Goal: Task Accomplishment & Management: Manage account settings

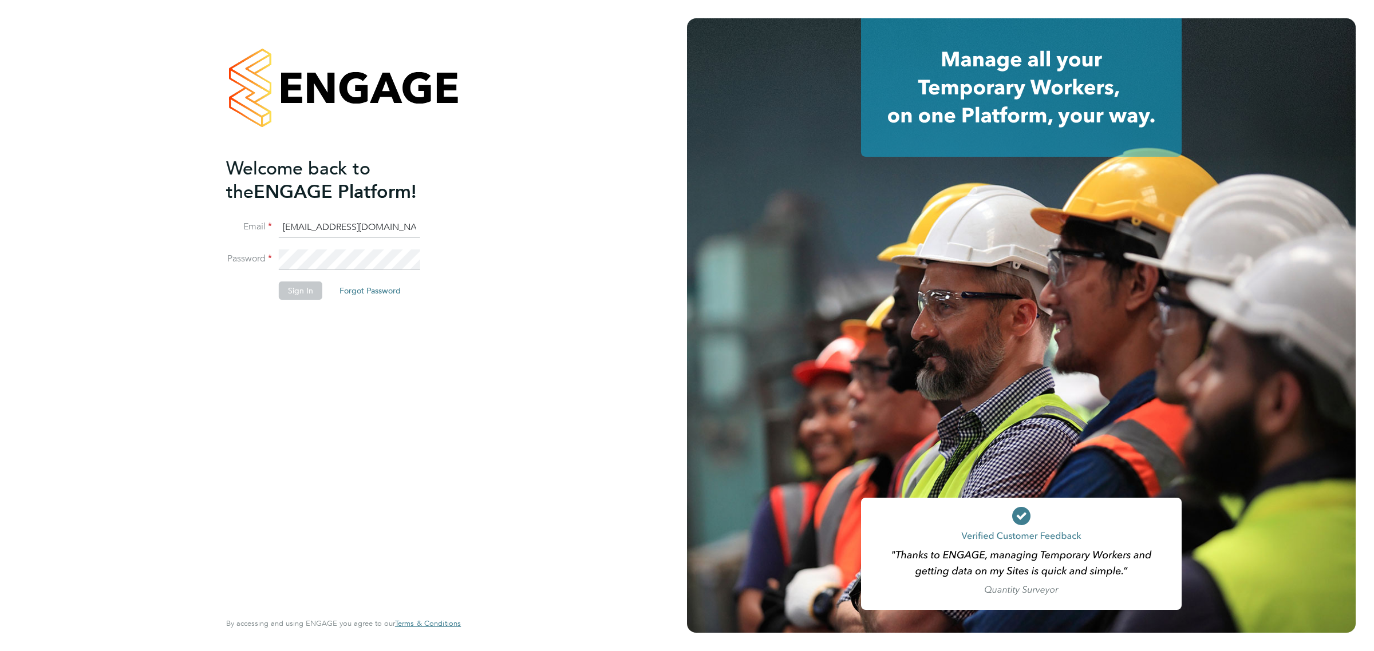
click at [296, 294] on button "Sign In" at bounding box center [300, 291] width 43 height 18
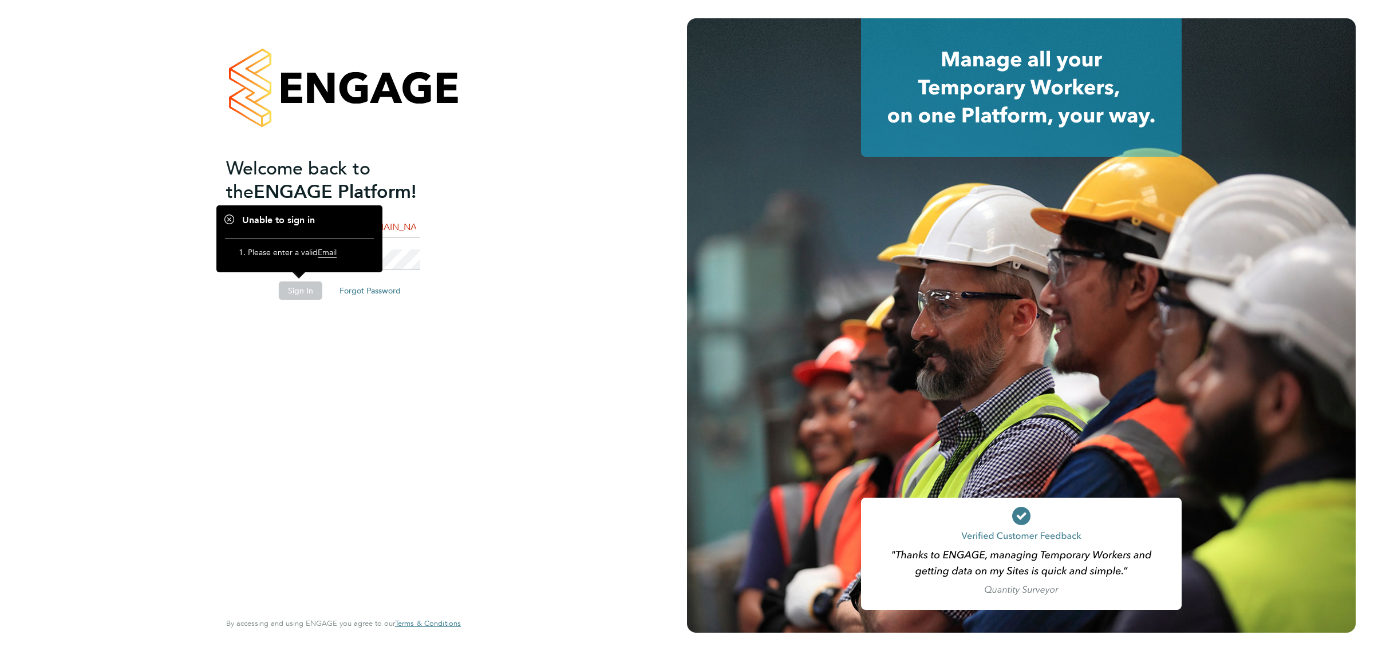
click at [222, 438] on div "Welcome back to the ENGAGE Platform! Email [EMAIL_ADDRESS][DOMAIN_NAME] Passwor…" at bounding box center [343, 325] width 280 height 651
click at [455, 245] on div "Welcome back to the ENGAGE Platform! Email sthomas@spheresolutions.co.uk Passwo…" at bounding box center [343, 323] width 235 height 610
click at [235, 308] on li "Sign In Forgot Password" at bounding box center [337, 297] width 223 height 30
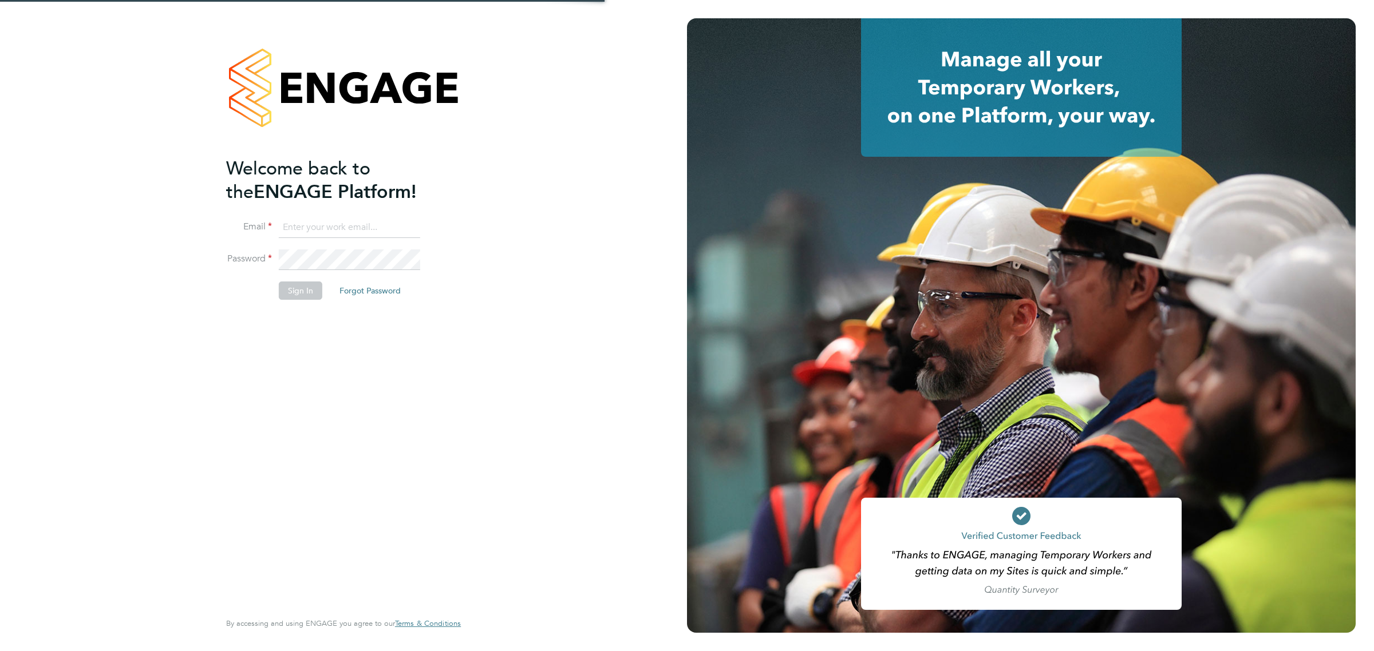
type input "sthomas@spheresolutions.co.uk"
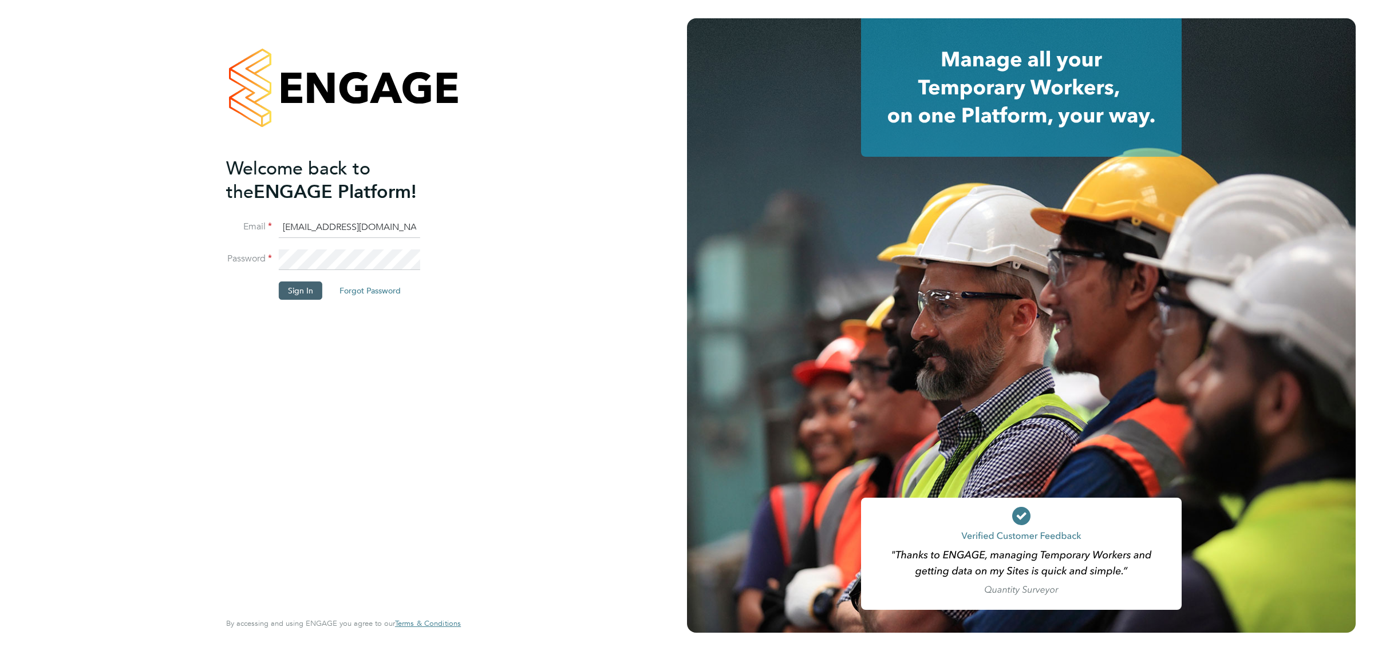
click at [310, 284] on button "Sign In" at bounding box center [300, 291] width 43 height 18
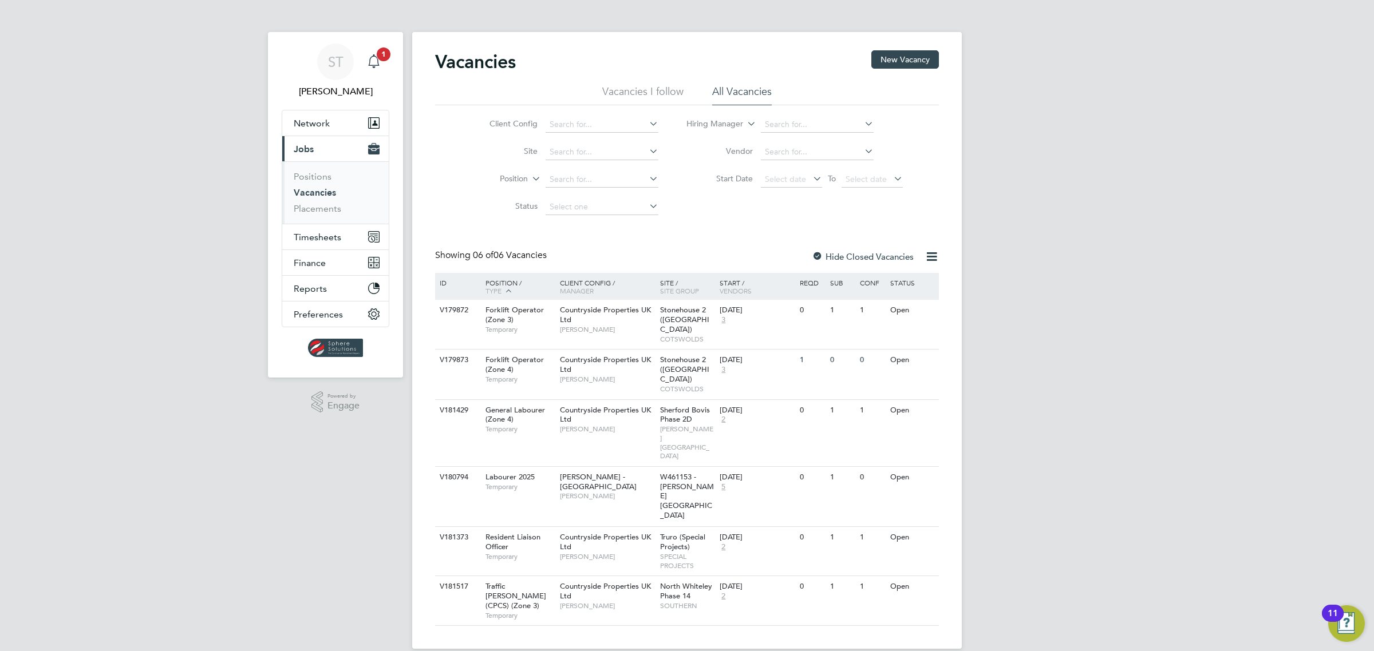
click at [371, 52] on div "Main navigation" at bounding box center [373, 61] width 23 height 23
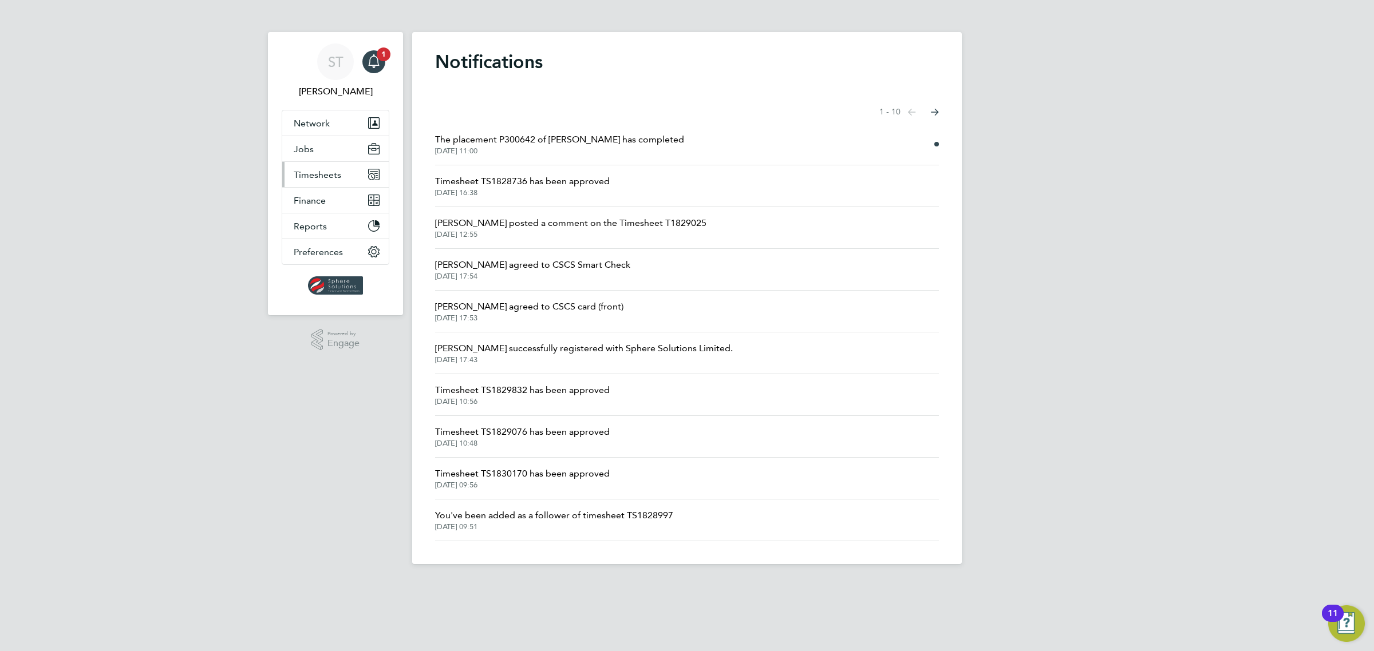
click at [319, 175] on span "Timesheets" at bounding box center [318, 174] width 48 height 11
click at [306, 199] on link "Timesheets" at bounding box center [318, 202] width 48 height 11
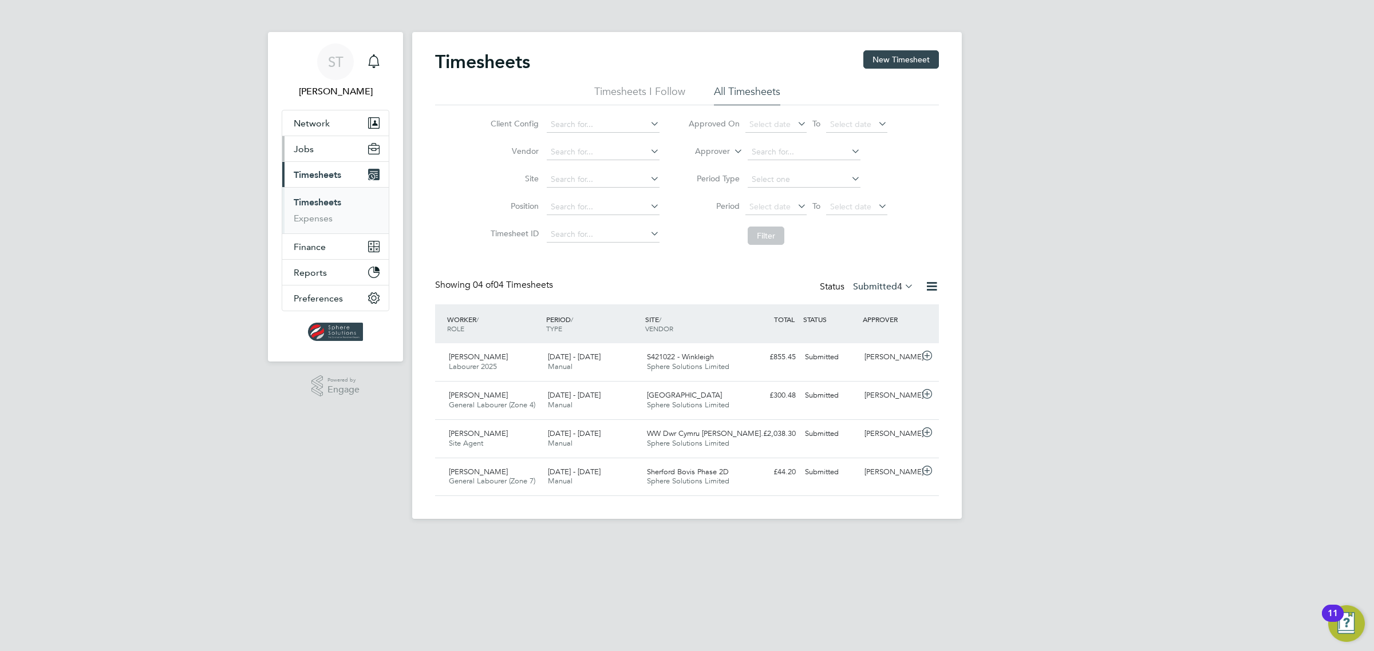
drag, startPoint x: 316, startPoint y: 147, endPoint x: 313, endPoint y: 162, distance: 15.8
click at [316, 147] on button "Jobs" at bounding box center [335, 148] width 106 height 25
click at [315, 191] on link "Vacancies" at bounding box center [314, 192] width 41 height 11
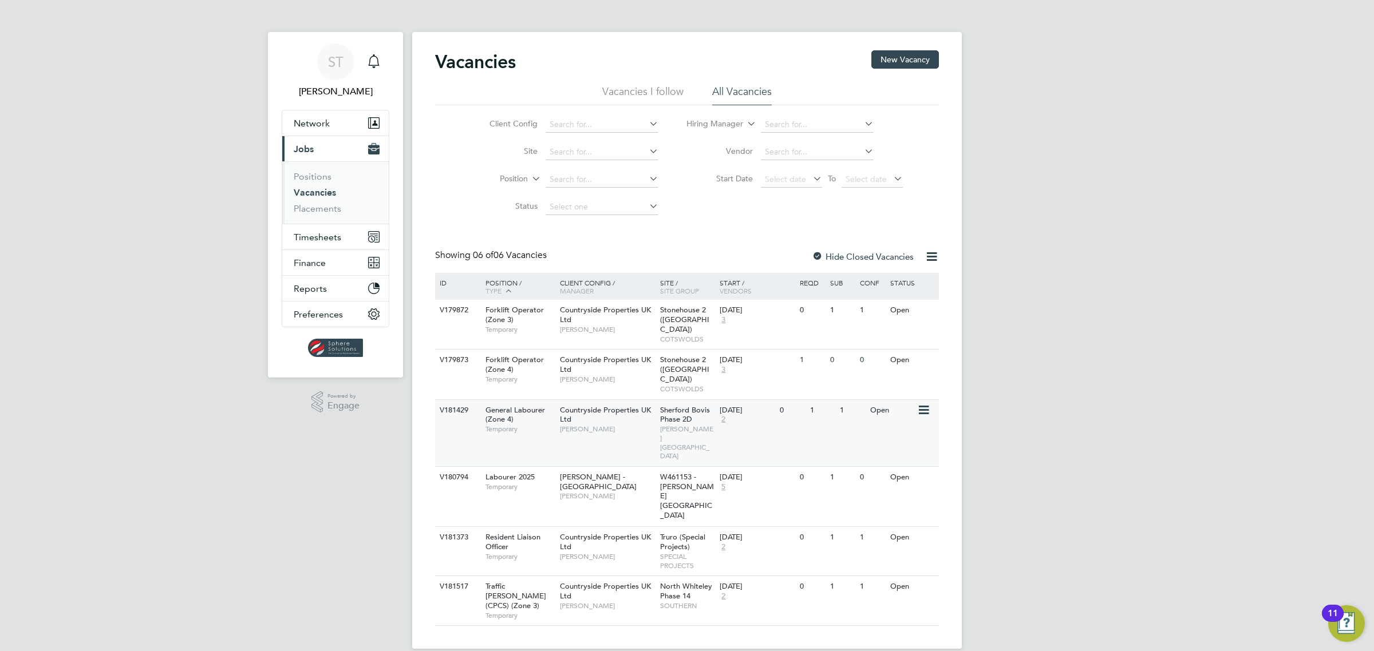
click at [599, 425] on span "[PERSON_NAME]" at bounding box center [607, 429] width 94 height 9
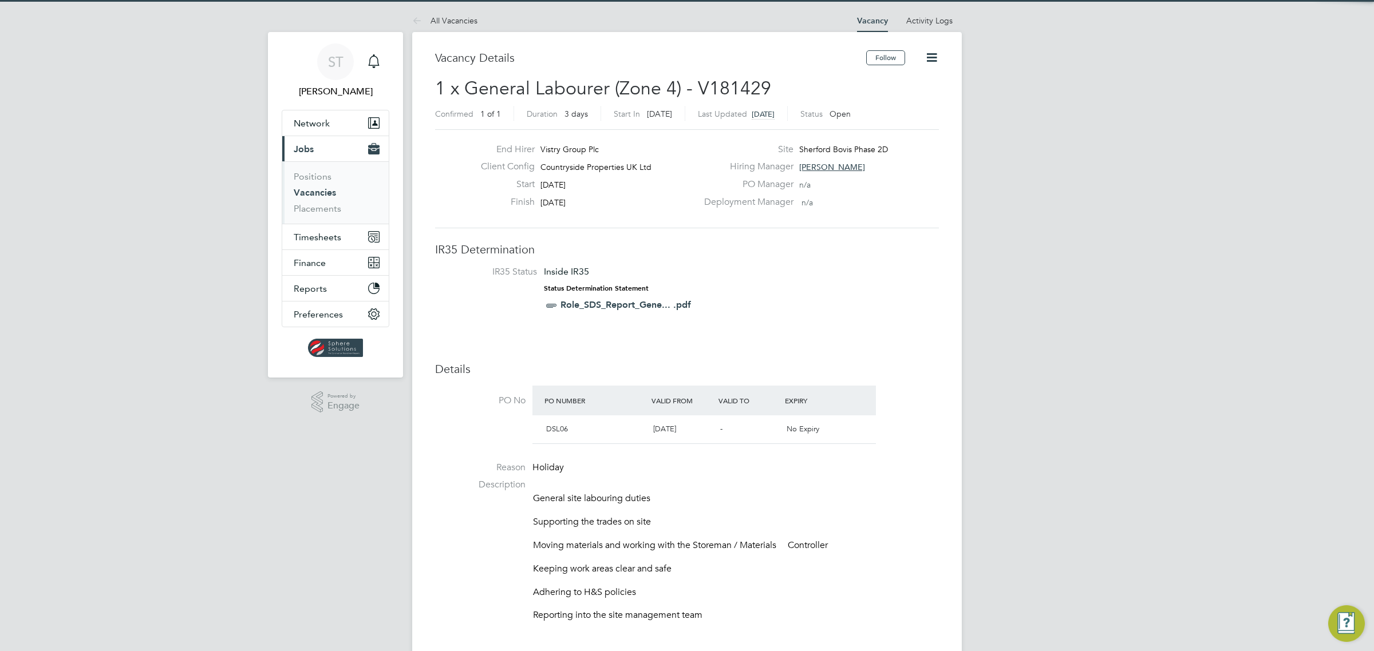
click at [938, 61] on icon at bounding box center [931, 57] width 14 height 14
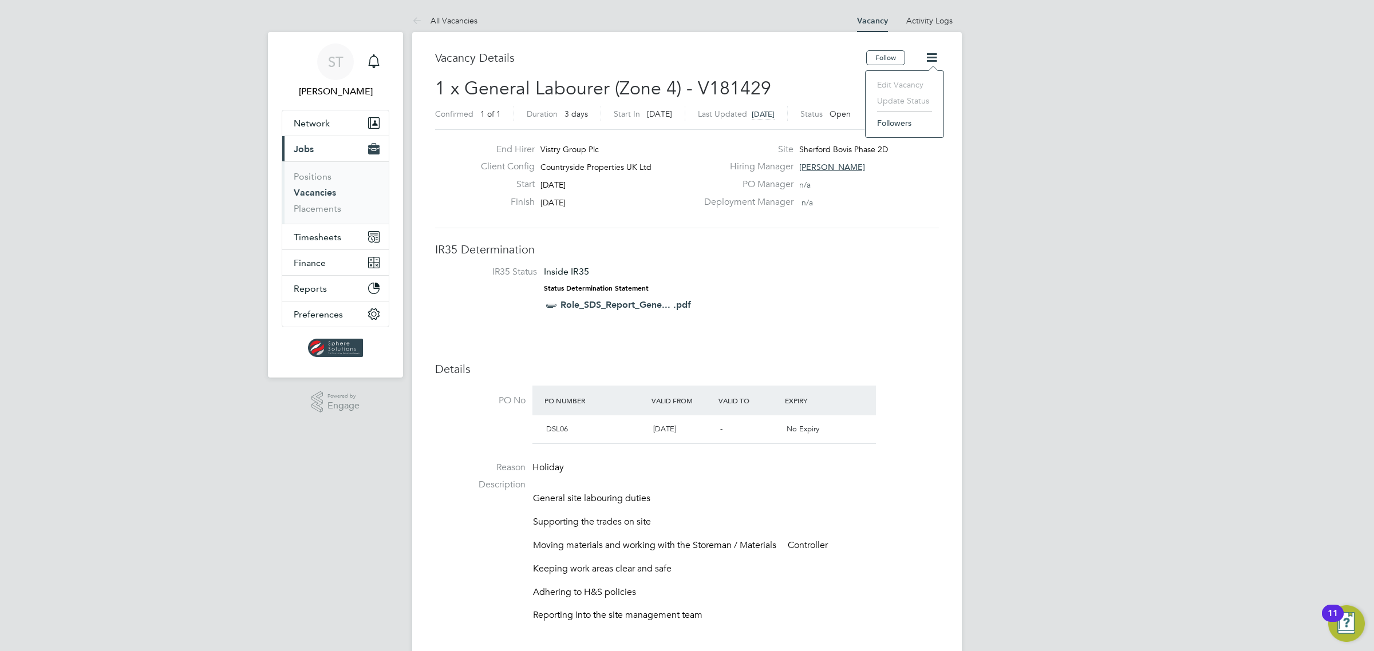
click at [923, 244] on h3 "IR35 Determination" at bounding box center [687, 249] width 504 height 15
click at [931, 60] on icon at bounding box center [931, 57] width 14 height 14
click at [892, 192] on div "PO Manager n/a" at bounding box center [820, 188] width 246 height 18
click at [897, 59] on button "Follow" at bounding box center [885, 57] width 39 height 15
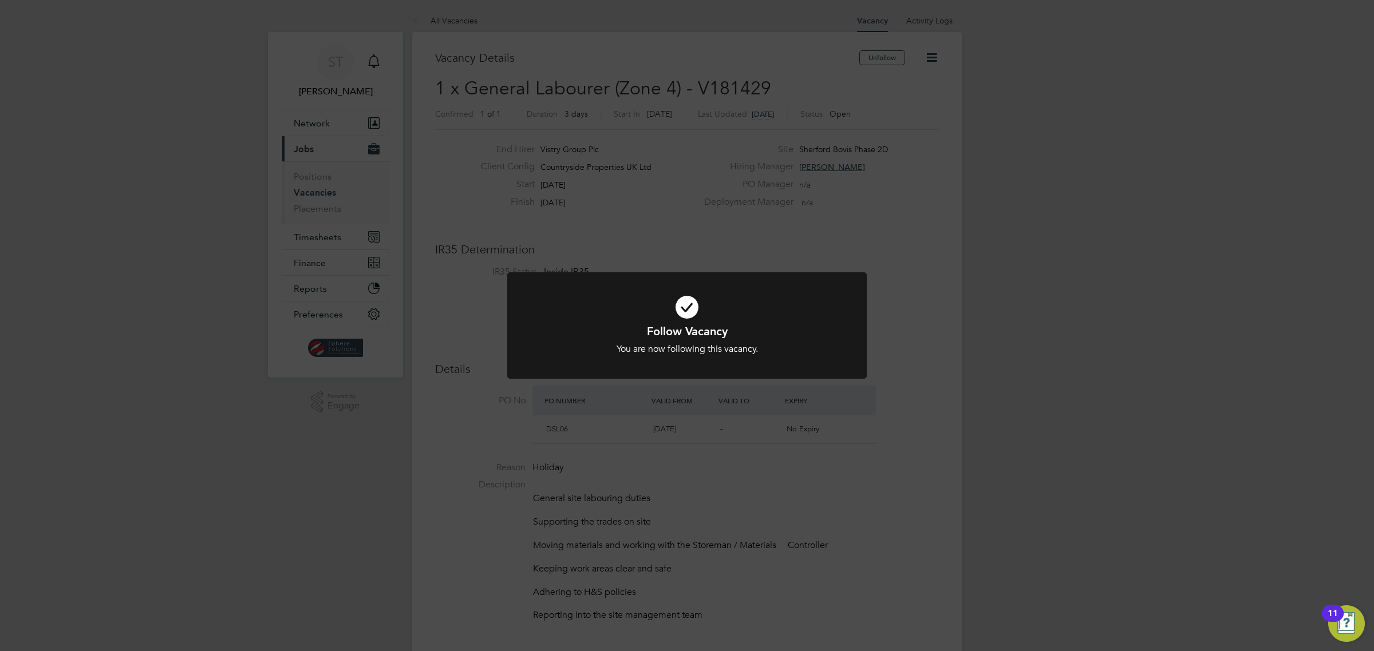
click at [882, 222] on div "Follow Vacancy You are now following this vacancy. Cancel Okay" at bounding box center [687, 325] width 1374 height 651
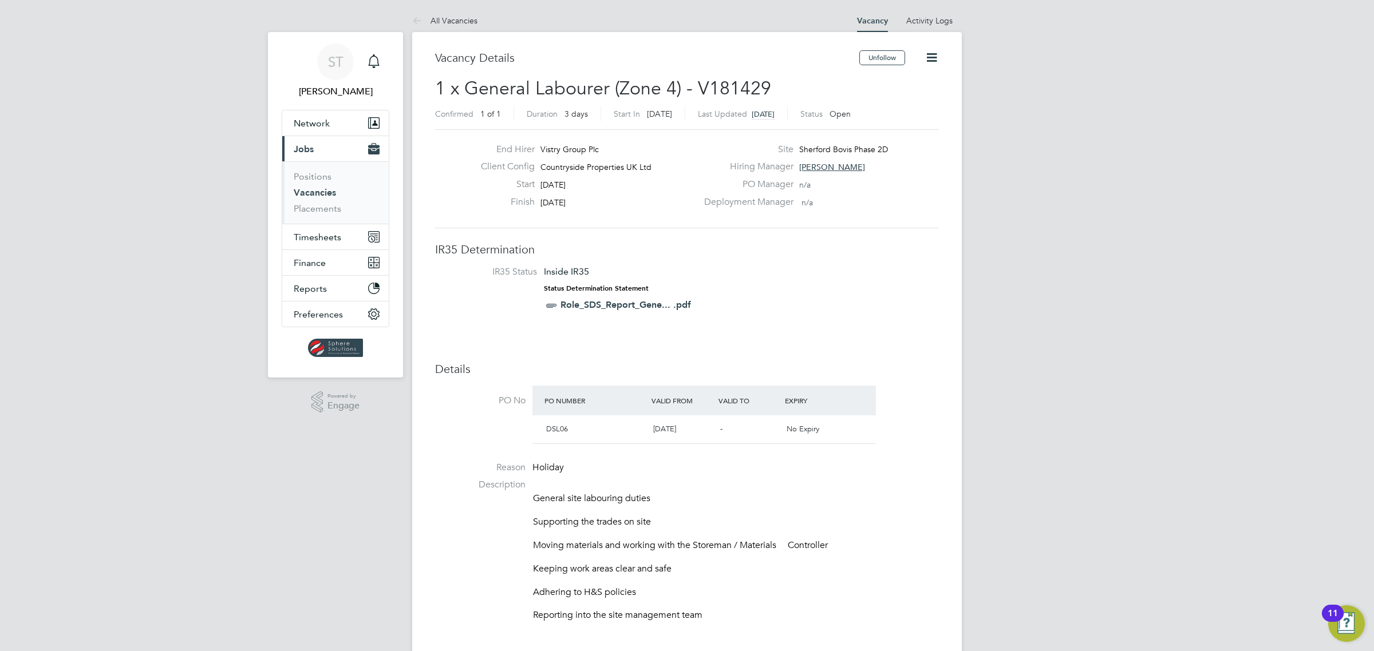
click at [931, 56] on icon at bounding box center [931, 57] width 14 height 14
click at [896, 201] on div "Deployment Manager n/a" at bounding box center [820, 205] width 246 height 18
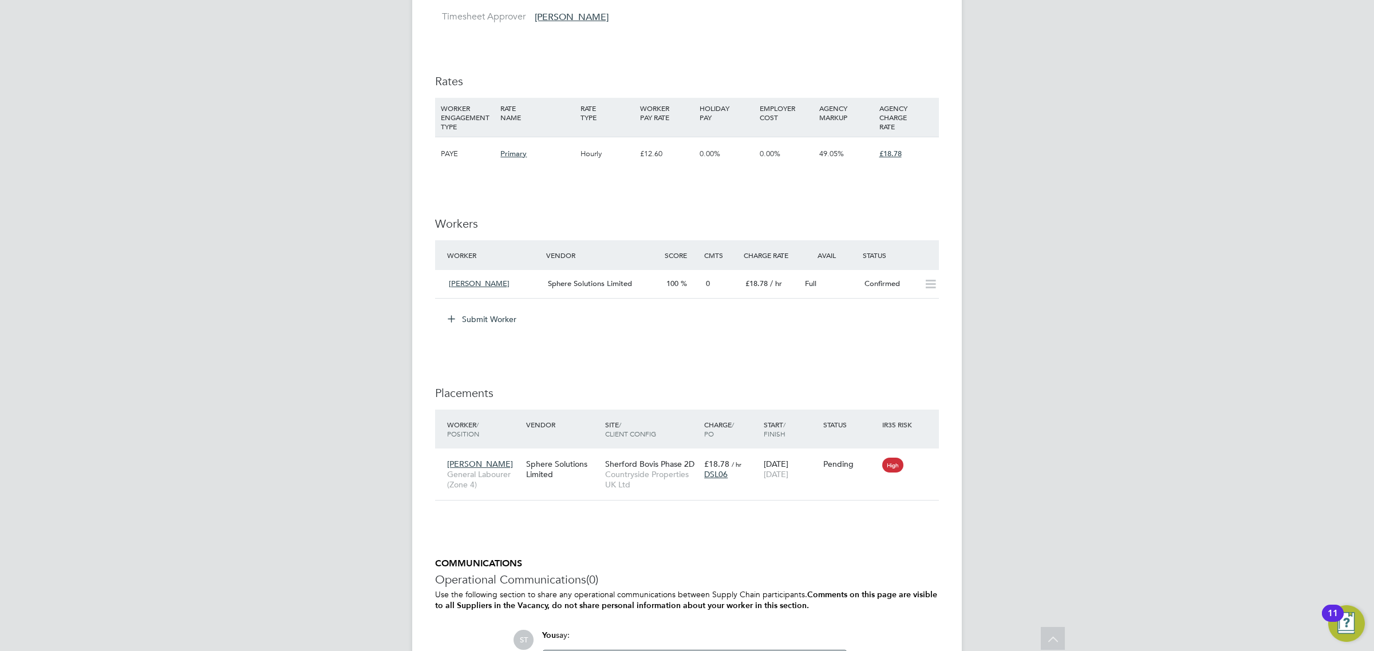
scroll to position [810, 0]
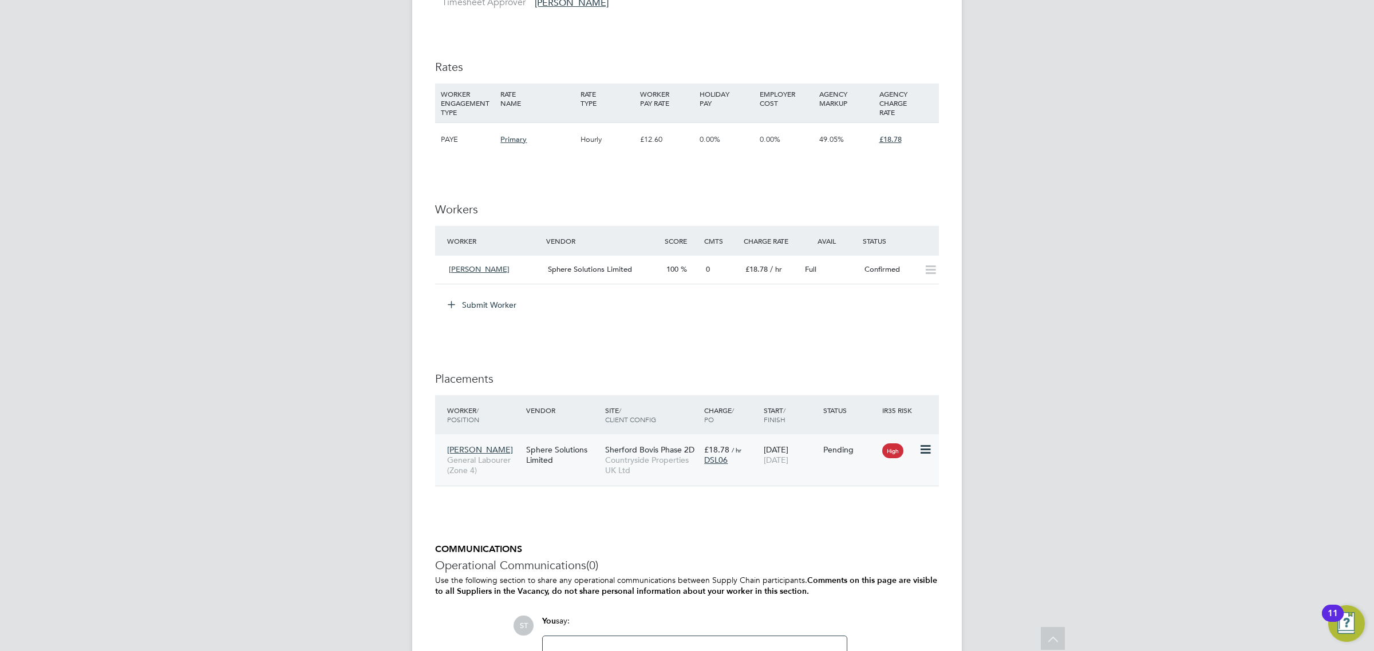
click at [925, 454] on icon at bounding box center [924, 450] width 11 height 14
click at [834, 522] on li "Start" at bounding box center [871, 521] width 117 height 16
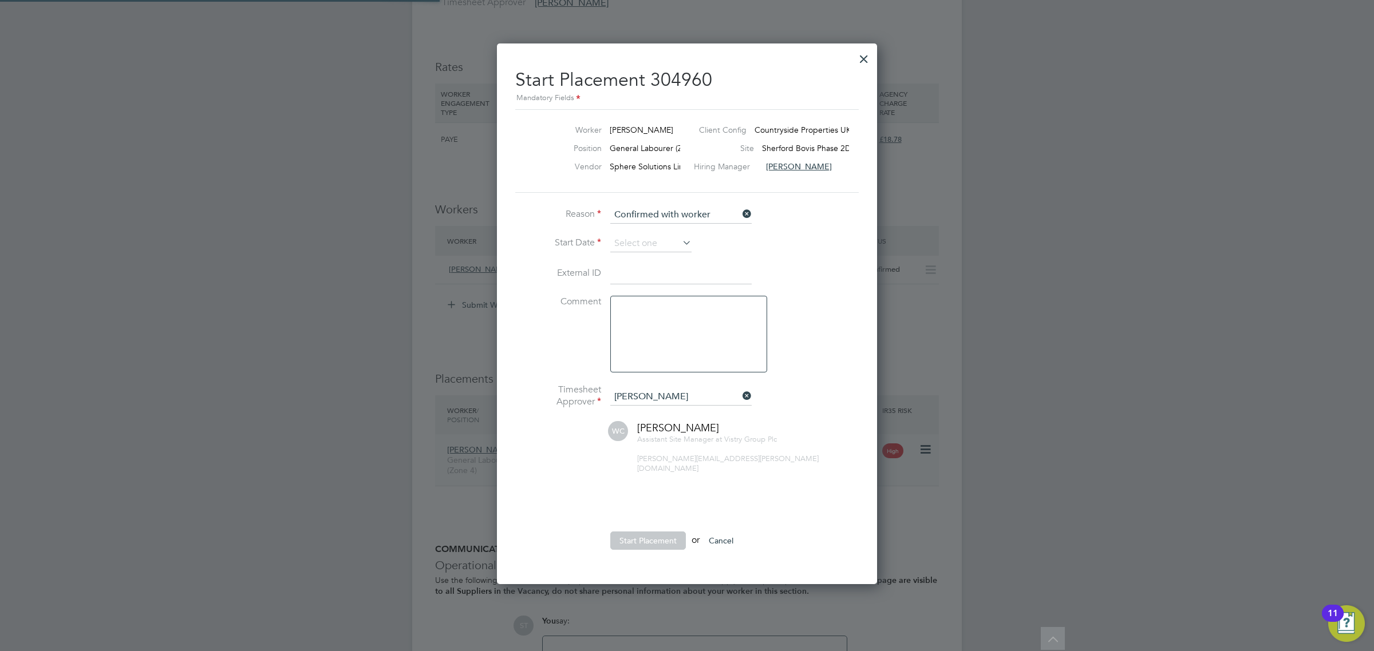
scroll to position [11, 141]
click at [740, 215] on icon at bounding box center [740, 214] width 0 height 16
click at [657, 207] on input at bounding box center [680, 215] width 141 height 17
click at [650, 243] on li "Confirmed with hirer" at bounding box center [681, 246] width 143 height 15
type input "Confirmed with hirer"
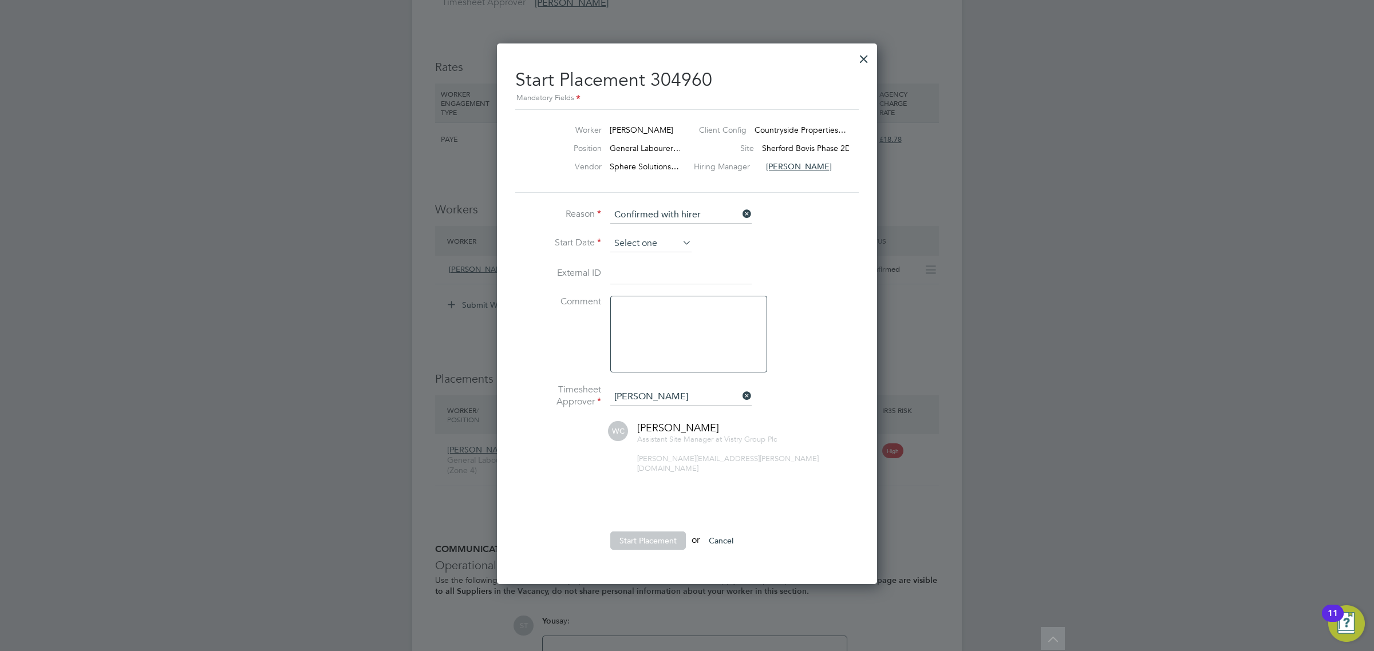
click at [650, 246] on input at bounding box center [650, 243] width 81 height 17
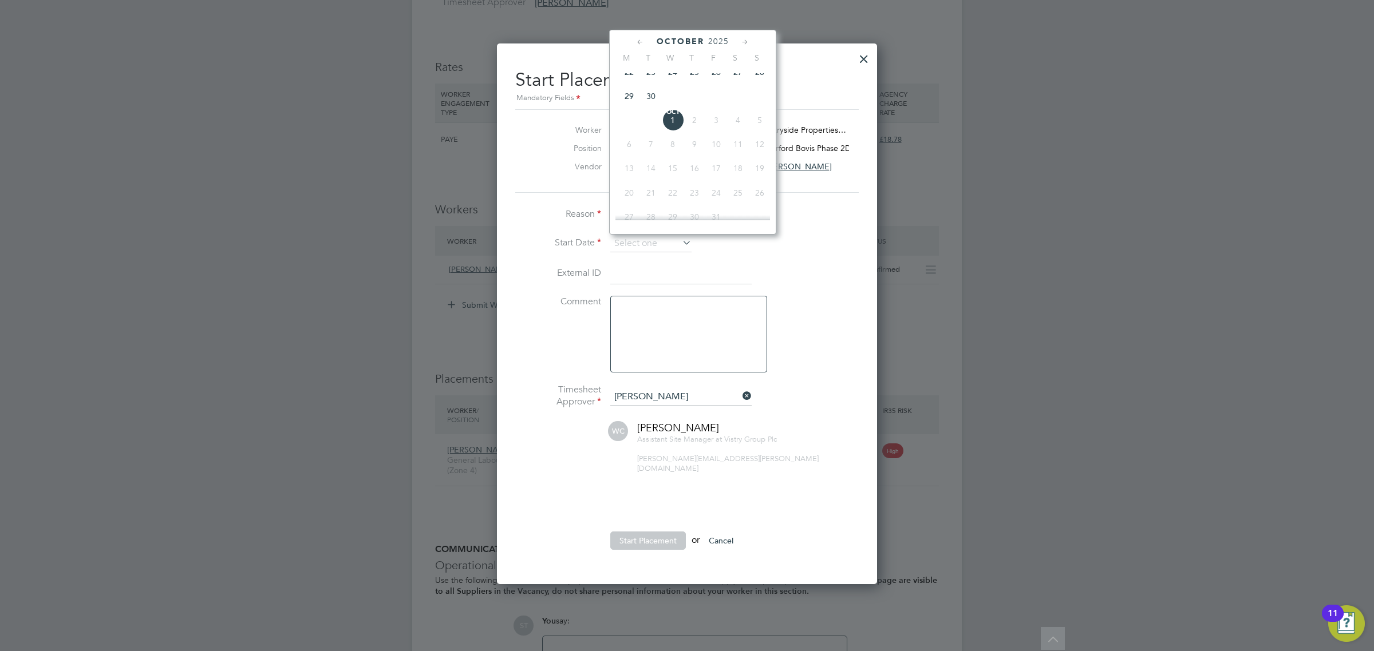
click at [650, 107] on span "30" at bounding box center [651, 96] width 22 height 22
type input "[DATE]"
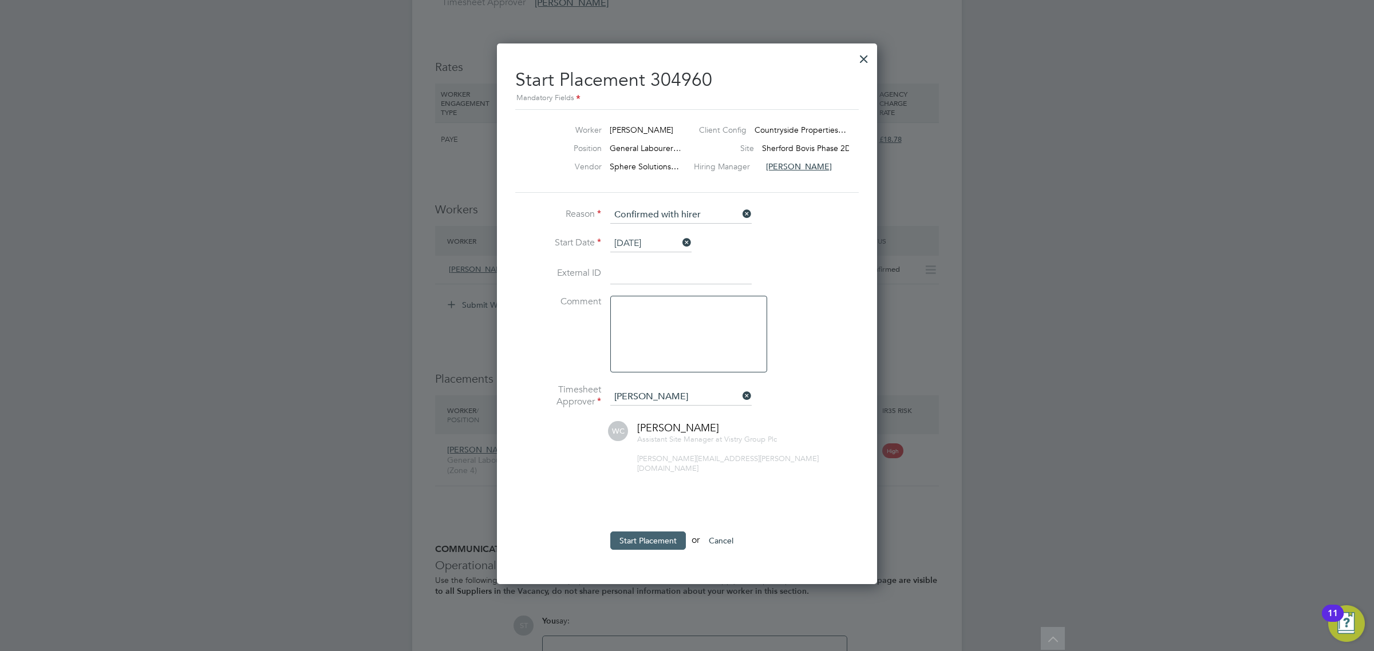
click at [639, 537] on button "Start Placement" at bounding box center [648, 541] width 76 height 18
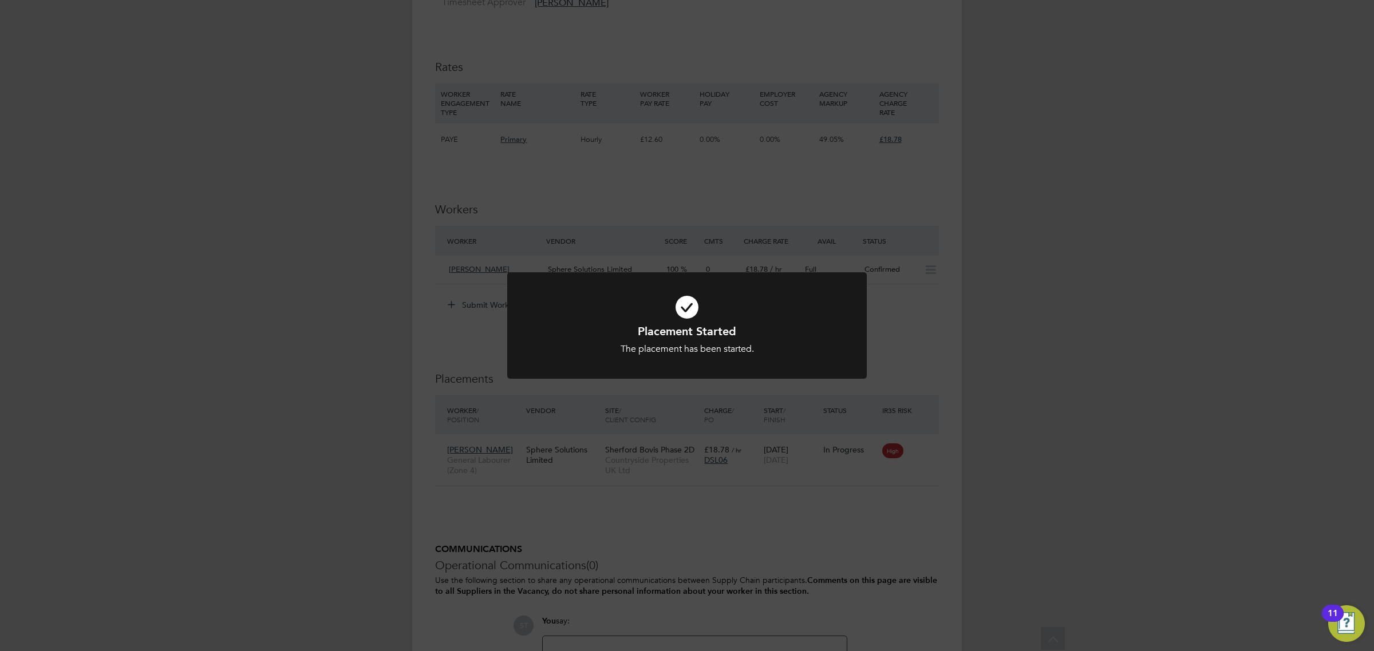
click at [705, 176] on div "Placement Started The placement has been started. Cancel Okay" at bounding box center [687, 325] width 1374 height 651
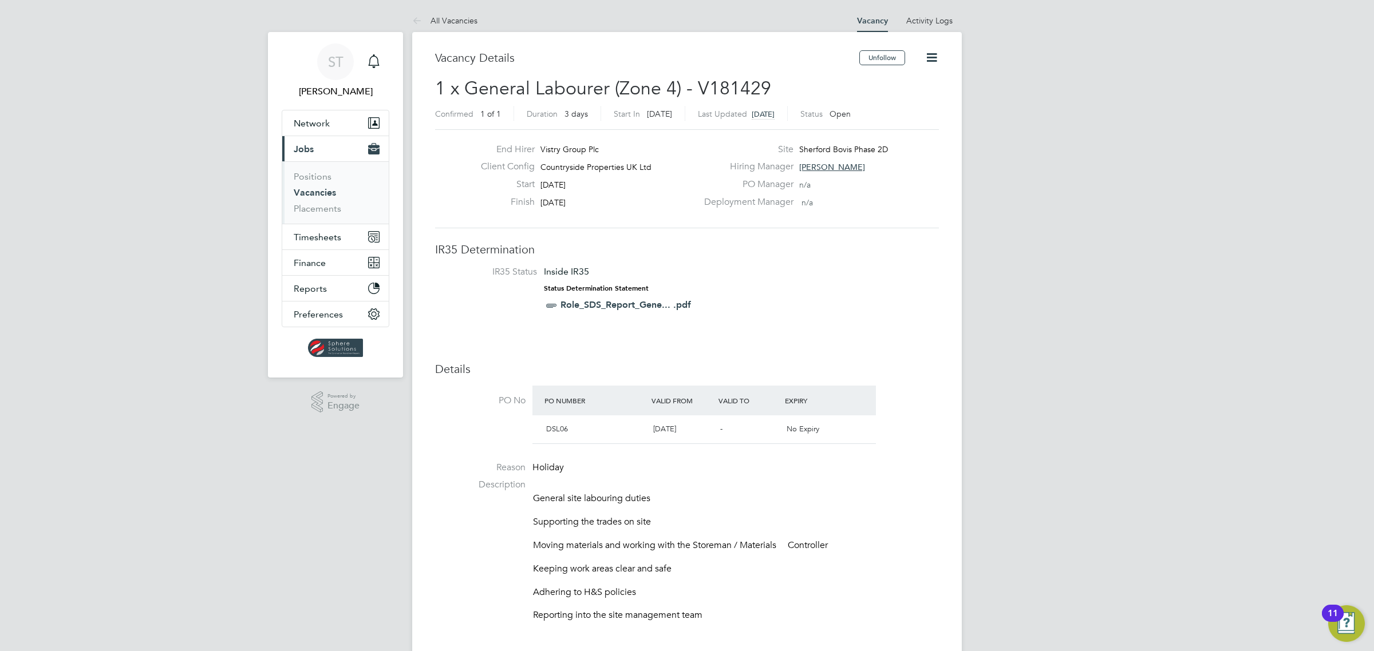
click at [935, 62] on icon at bounding box center [931, 57] width 14 height 14
click at [905, 81] on li "Edit Vacancy" at bounding box center [904, 85] width 66 height 16
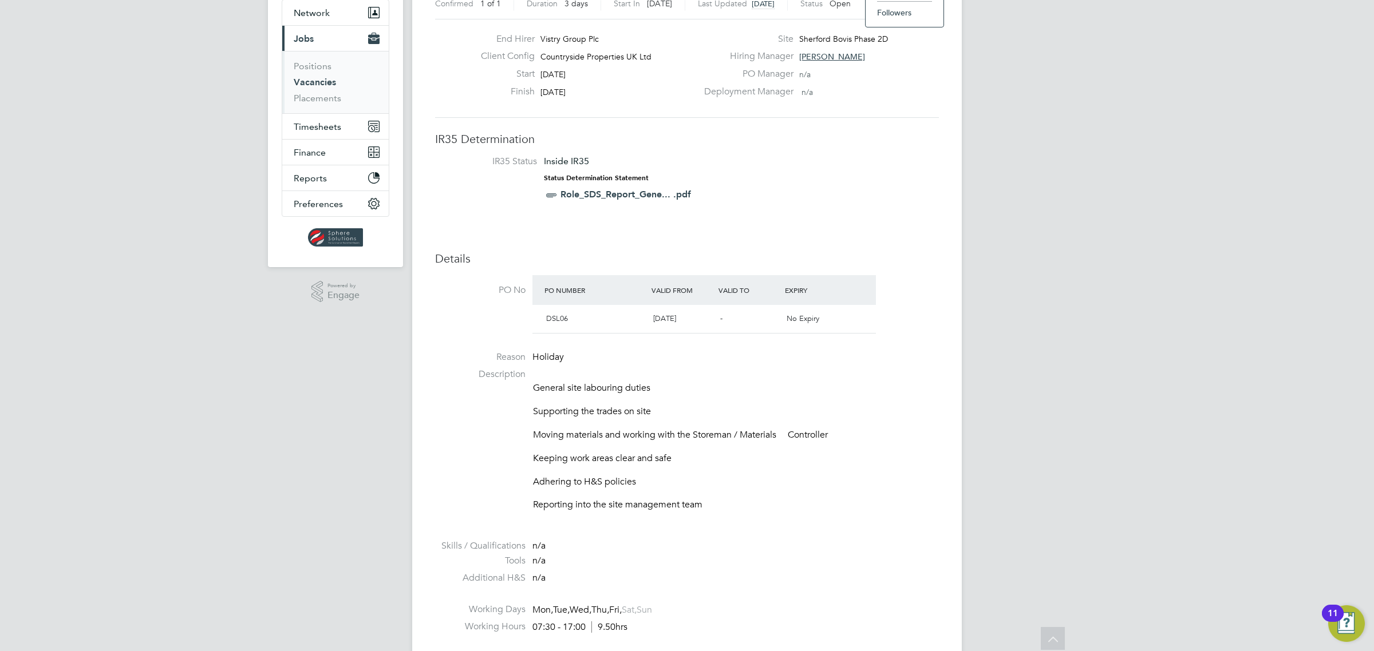
scroll to position [0, 0]
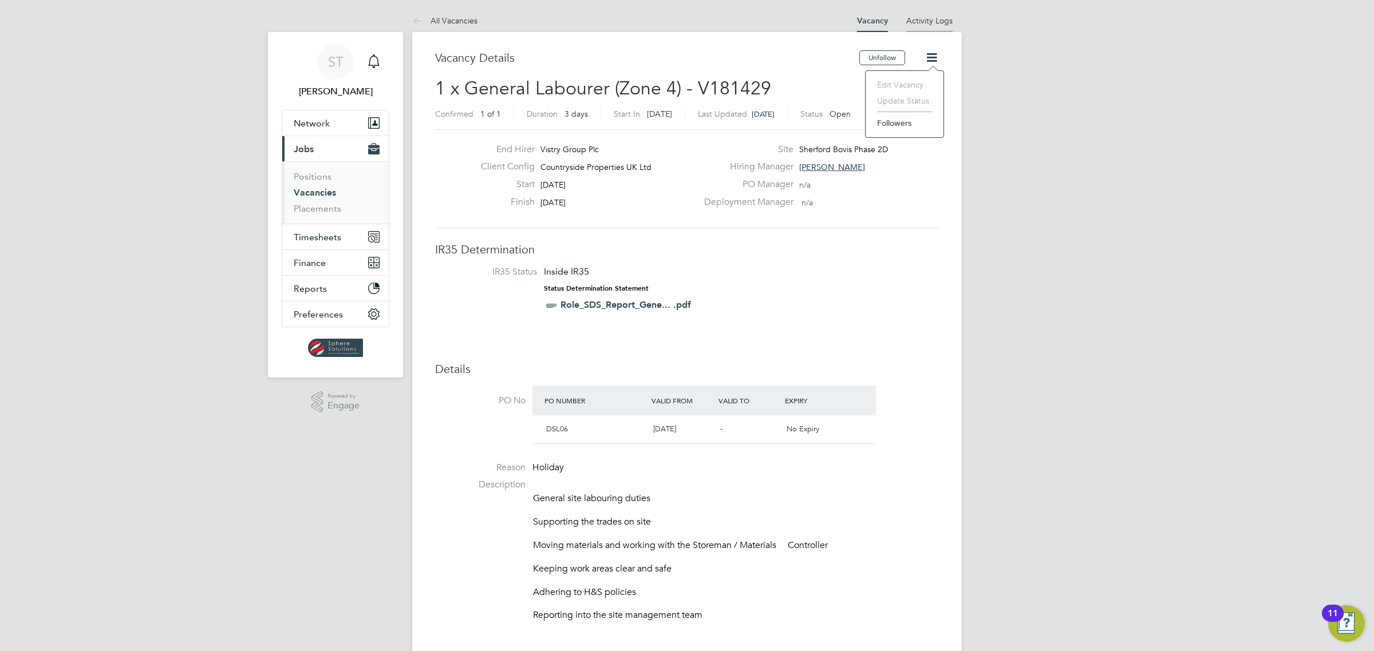
click at [942, 25] on li "Activity Logs" at bounding box center [929, 20] width 46 height 23
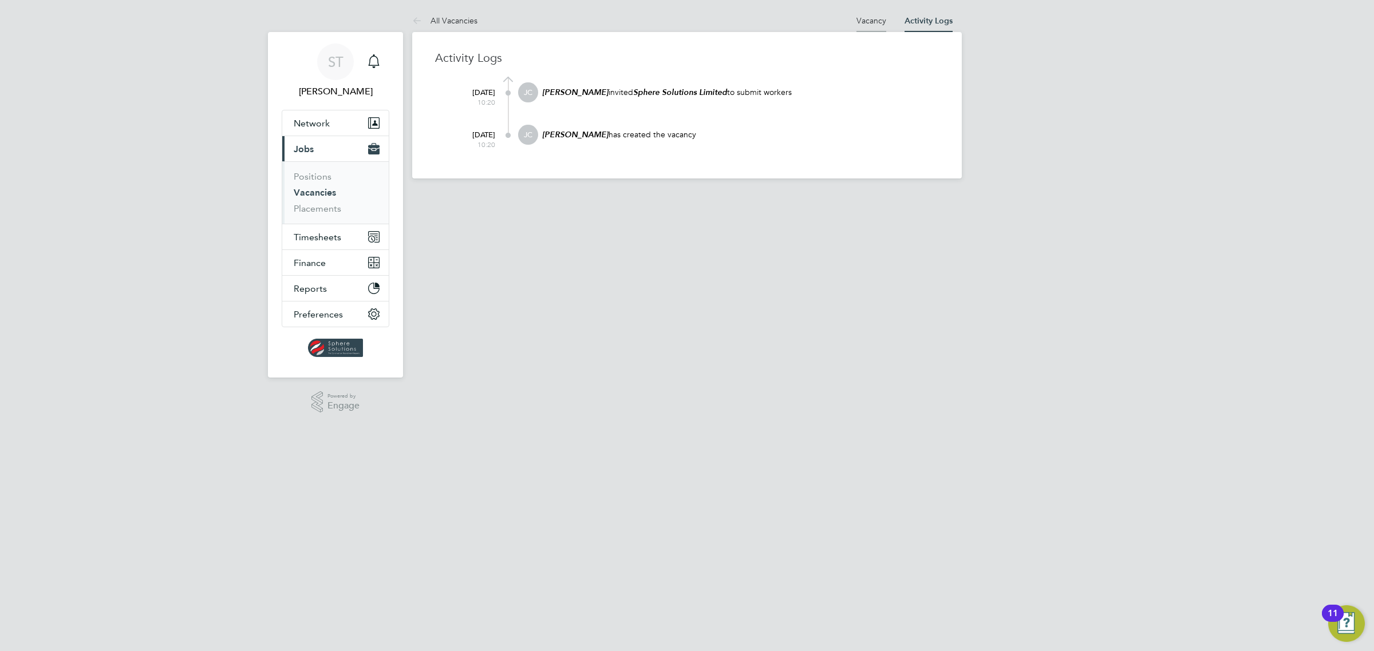
click at [876, 23] on link "Vacancy" at bounding box center [871, 20] width 30 height 10
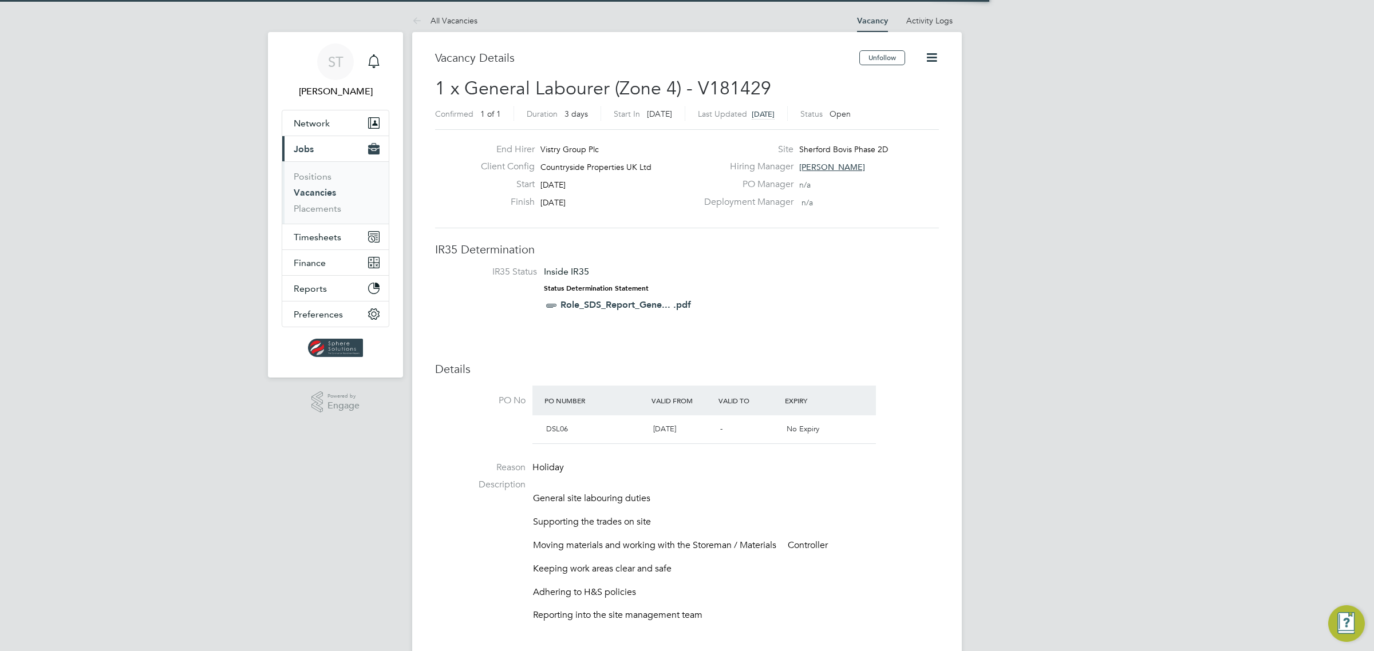
scroll to position [6, 6]
